Goal: Transaction & Acquisition: Subscribe to service/newsletter

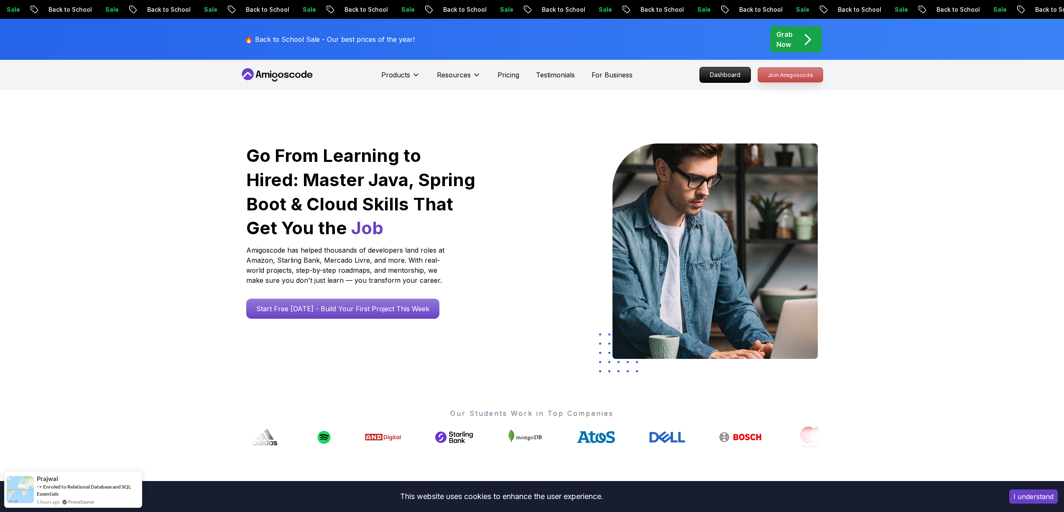
click at [797, 74] on p "Join Amigoscode" at bounding box center [790, 75] width 65 height 14
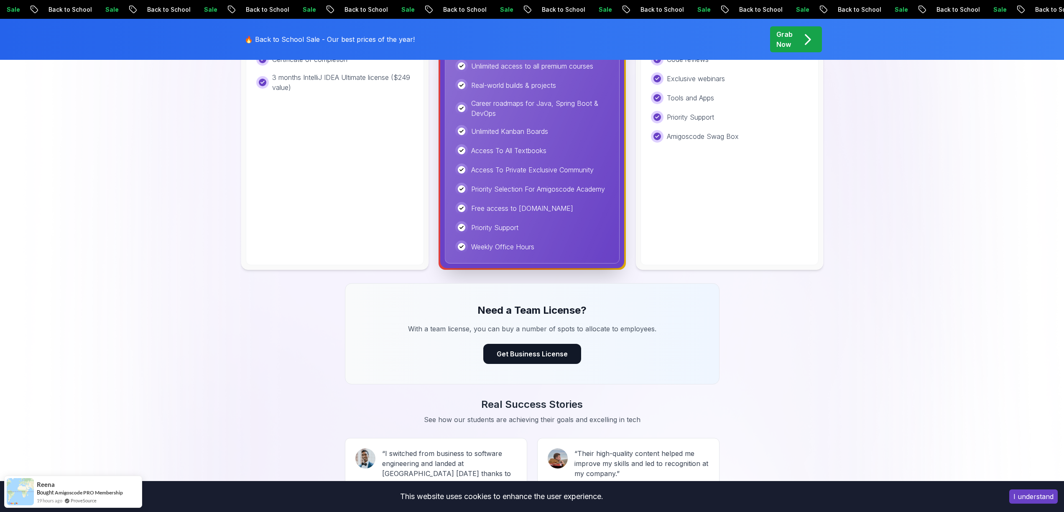
scroll to position [139, 0]
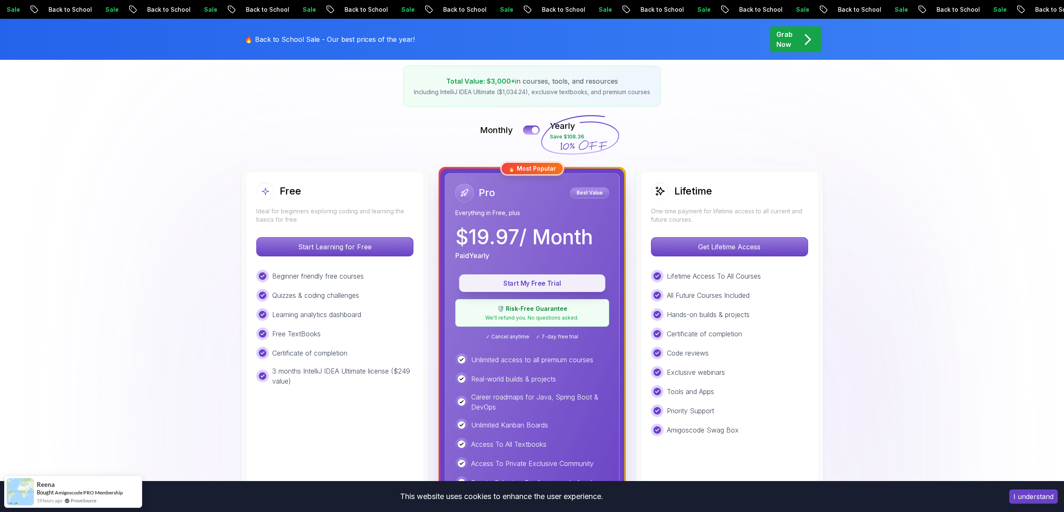
click at [550, 281] on p "Start My Free Trial" at bounding box center [532, 284] width 127 height 10
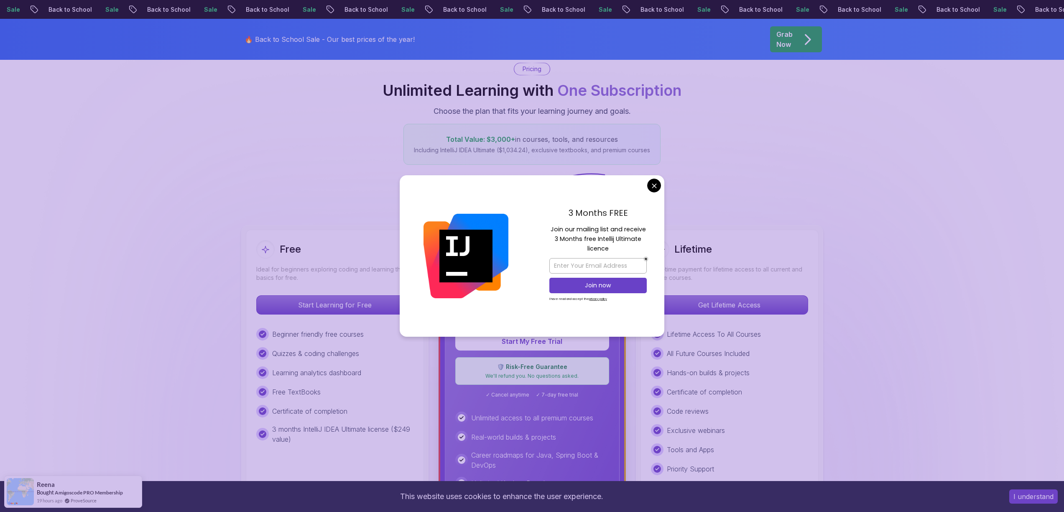
scroll to position [0, 0]
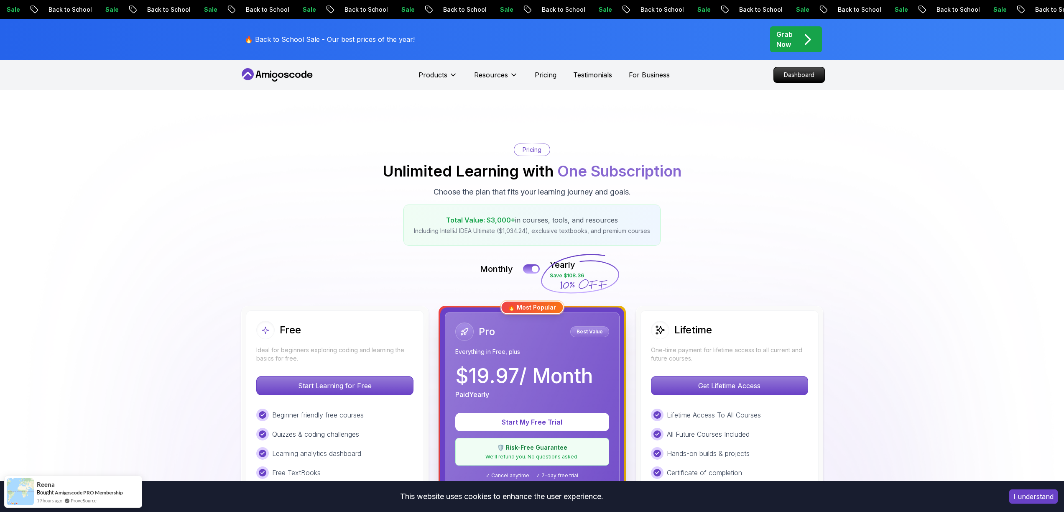
click at [787, 44] on p "Grab Now" at bounding box center [785, 39] width 16 height 20
click at [788, 38] on p "Grab Now" at bounding box center [785, 39] width 16 height 20
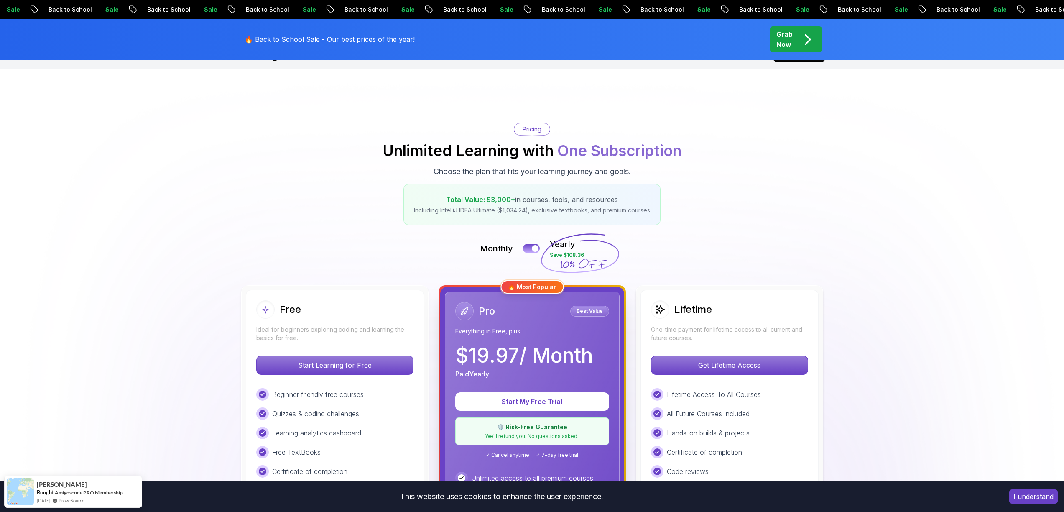
scroll to position [246, 0]
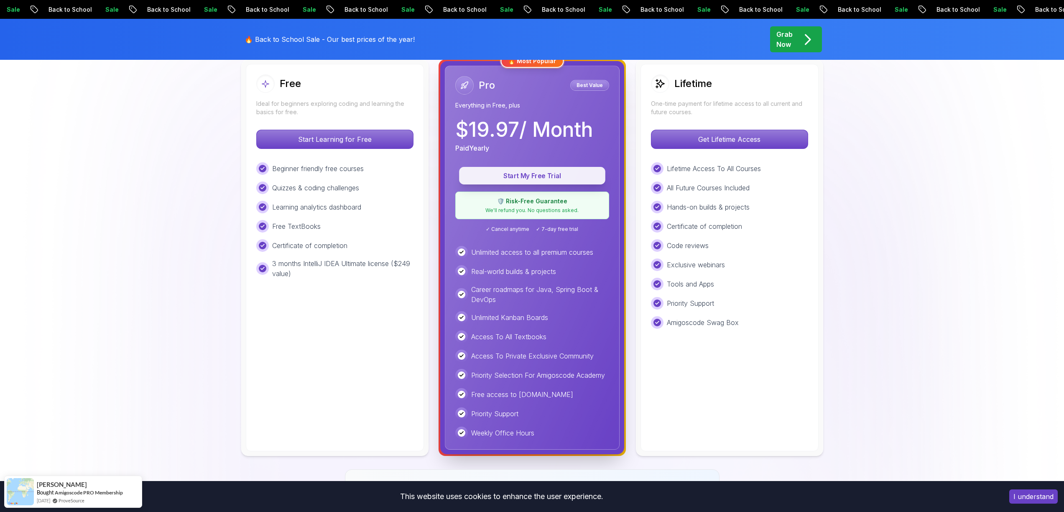
click at [543, 176] on p "Start My Free Trial" at bounding box center [532, 176] width 127 height 10
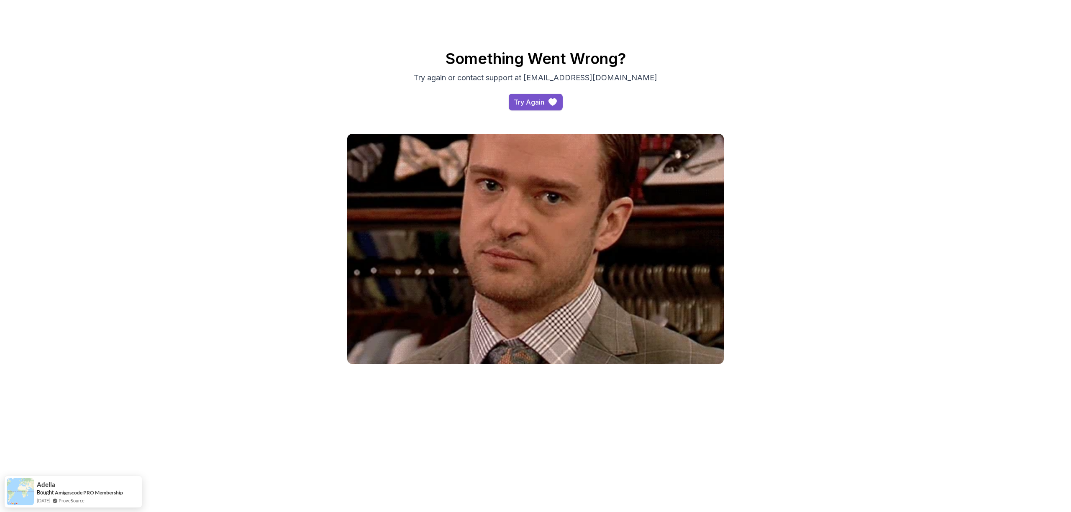
click at [537, 102] on div "Try Again" at bounding box center [529, 102] width 31 height 10
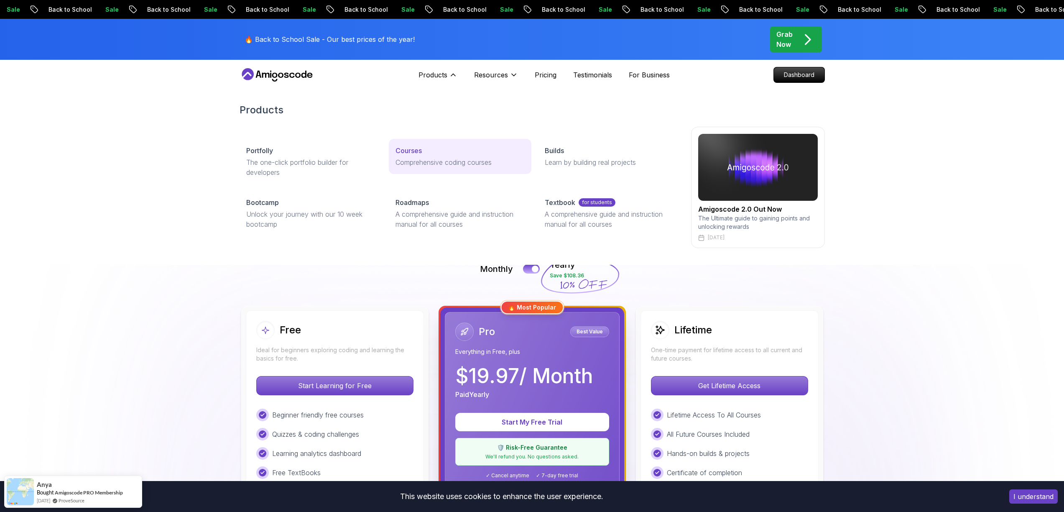
click at [418, 160] on p "Comprehensive coding courses" at bounding box center [460, 162] width 129 height 10
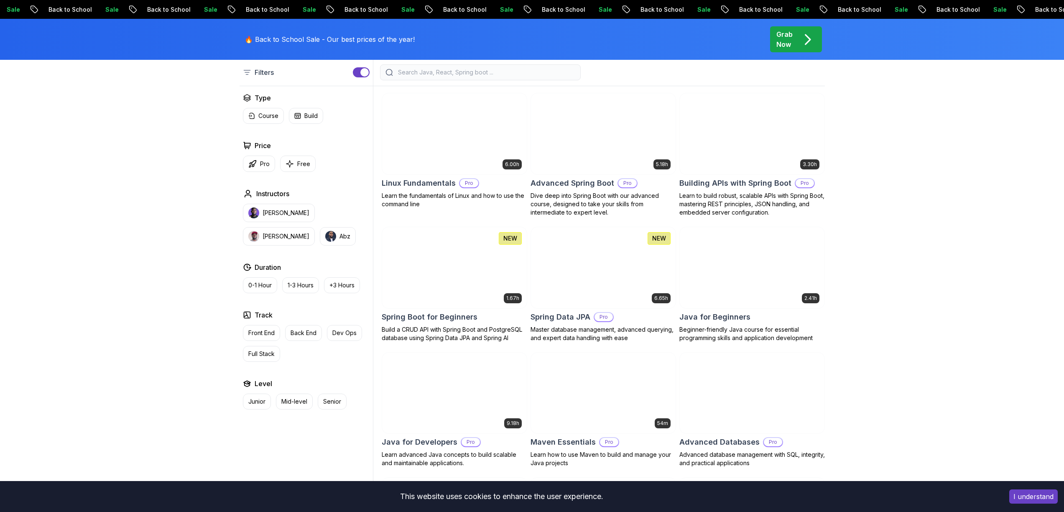
scroll to position [238, 0]
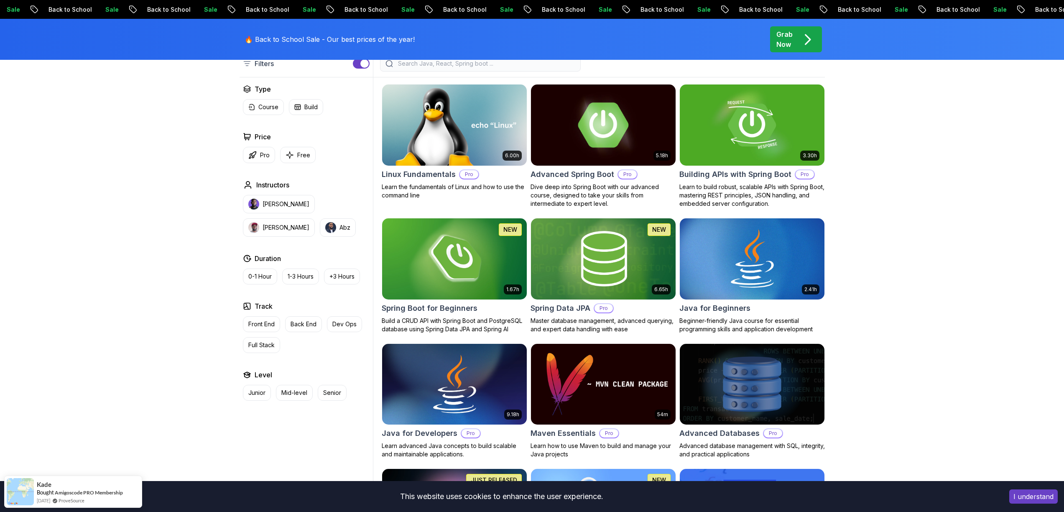
click at [629, 126] on img at bounding box center [603, 124] width 152 height 85
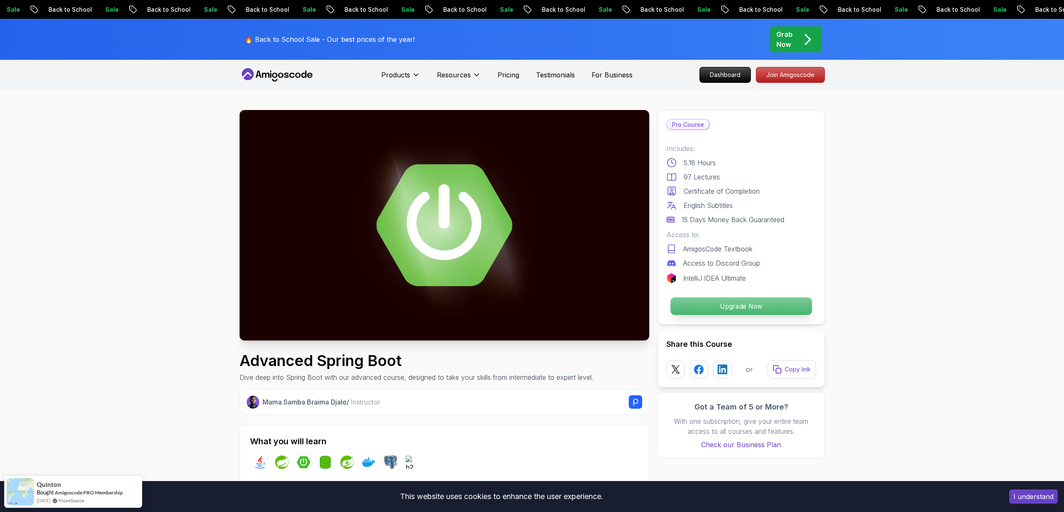
click at [746, 304] on p "Upgrade Now" at bounding box center [740, 306] width 141 height 18
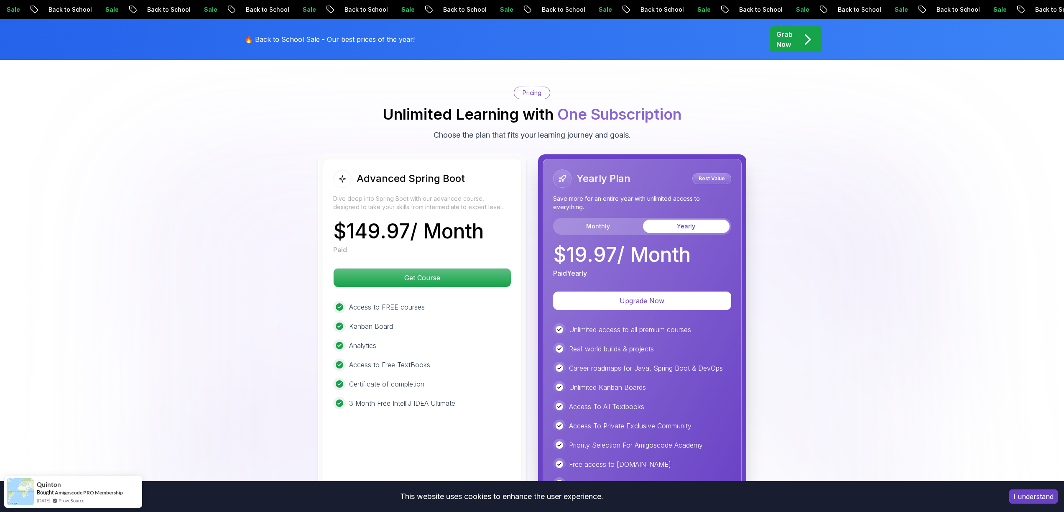
scroll to position [1823, 0]
